Goal: Feedback & Contribution: Contribute content

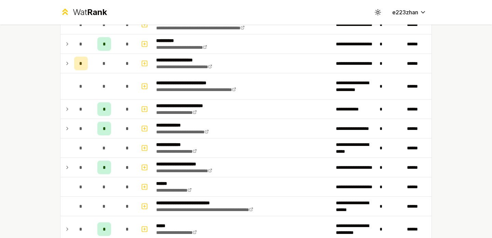
scroll to position [270, 0]
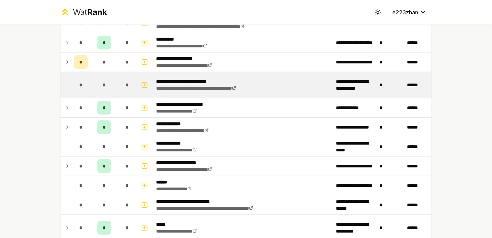
click at [120, 87] on td "*" at bounding box center [127, 85] width 19 height 26
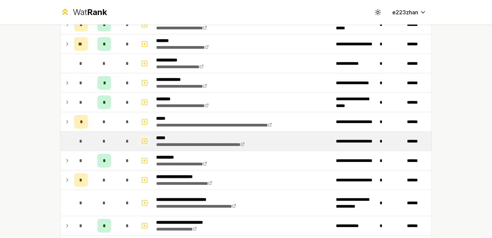
scroll to position [158, 0]
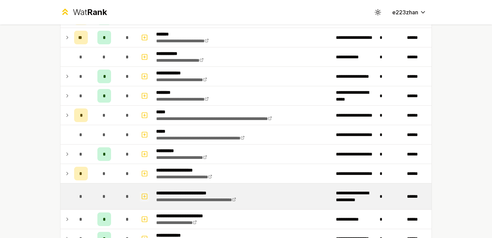
click at [144, 195] on icon "button" at bounding box center [144, 197] width 7 height 8
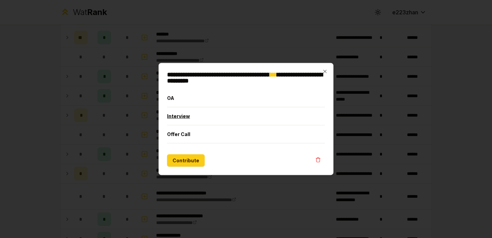
click at [186, 115] on button "Interview" at bounding box center [246, 117] width 158 height 18
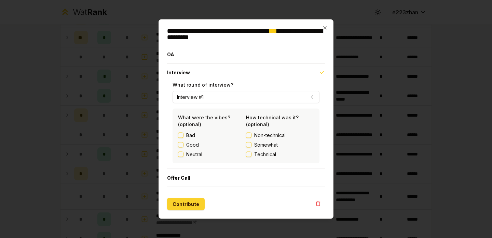
click at [186, 203] on button "Contribute" at bounding box center [186, 204] width 38 height 12
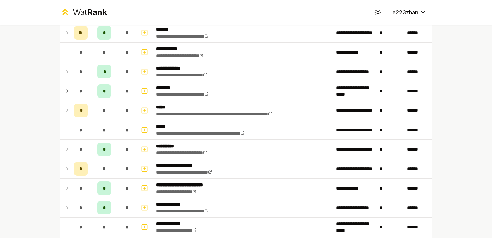
scroll to position [0, 0]
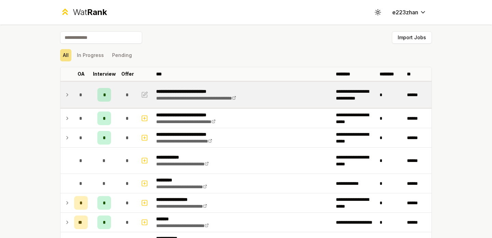
click at [128, 95] on span "*" at bounding box center [127, 95] width 3 height 7
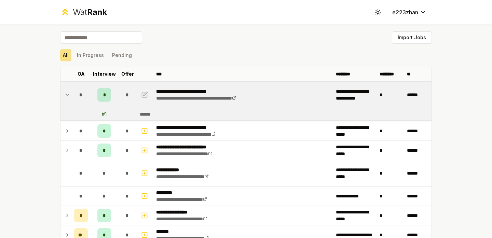
click at [128, 95] on span "*" at bounding box center [127, 95] width 3 height 7
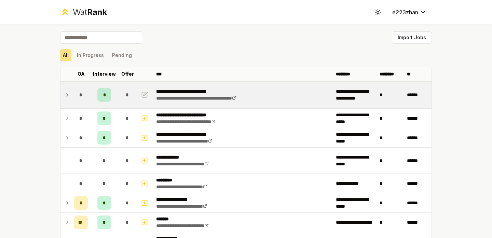
click at [147, 95] on icon "button" at bounding box center [144, 94] width 5 height 5
click at [105, 91] on div "*" at bounding box center [104, 95] width 14 height 14
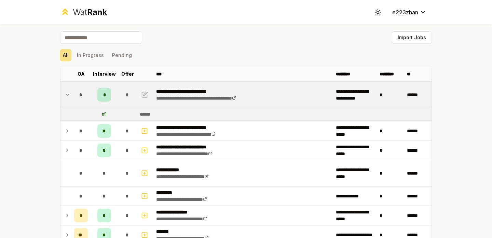
click at [105, 99] on div "*" at bounding box center [104, 95] width 14 height 14
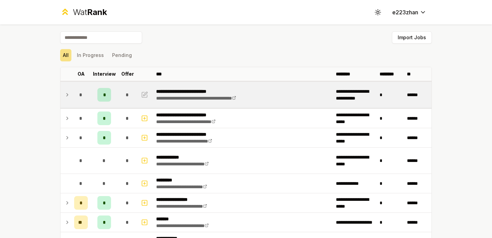
click at [105, 98] on span "*" at bounding box center [104, 95] width 2 height 7
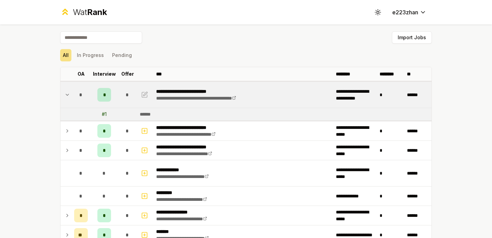
click at [134, 99] on div "*" at bounding box center [128, 95] width 14 height 14
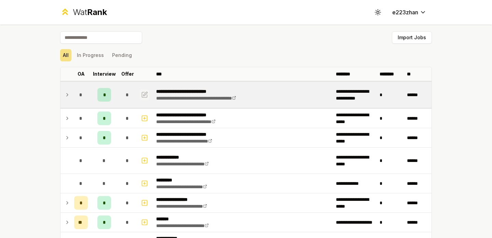
click at [144, 94] on icon "button" at bounding box center [145, 94] width 4 height 4
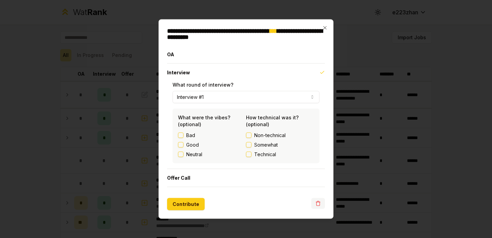
click at [313, 205] on button "button" at bounding box center [318, 203] width 14 height 11
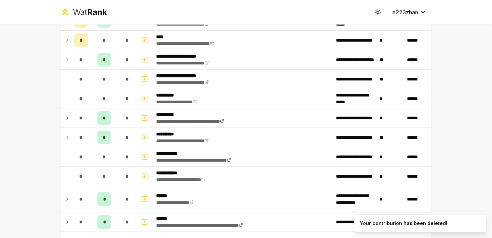
scroll to position [907, 0]
